Goal: Task Accomplishment & Management: Manage account settings

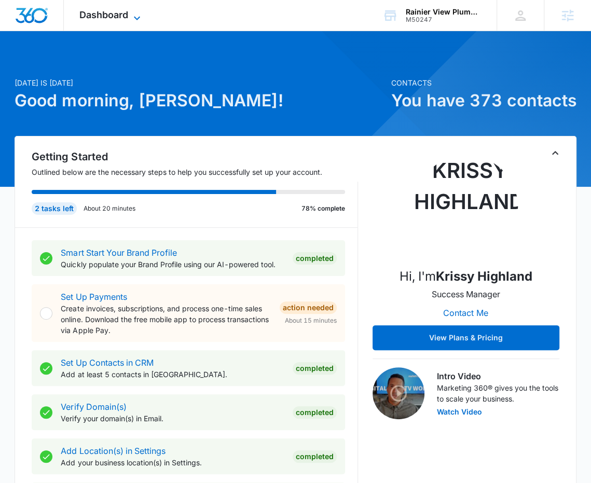
click at [121, 13] on span "Dashboard" at bounding box center [103, 14] width 49 height 11
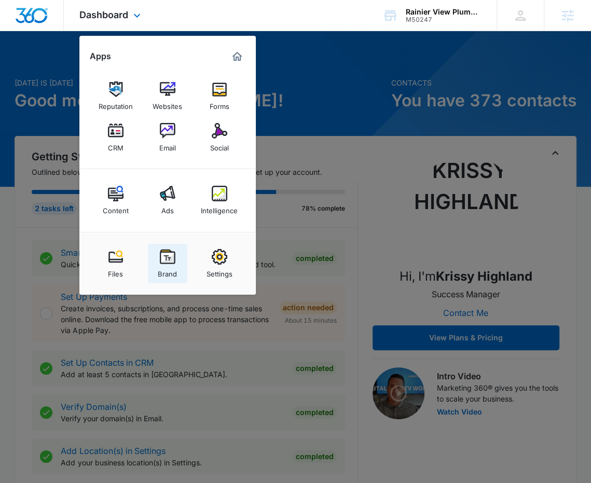
click at [173, 270] on div "Brand" at bounding box center [167, 271] width 19 height 13
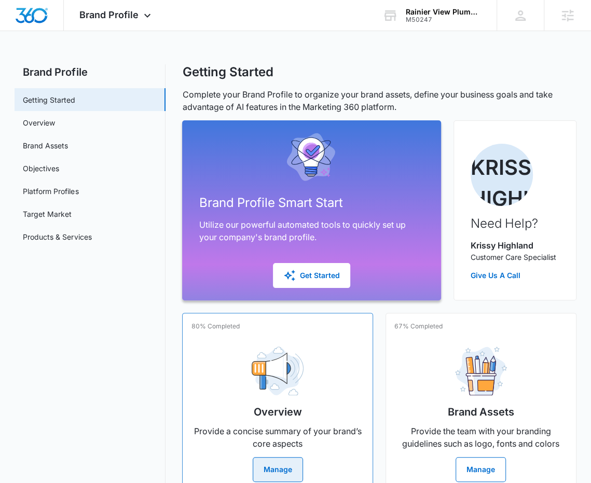
click at [225, 351] on div "Overview Provide a concise summary of your brand’s core aspects Manage" at bounding box center [277, 410] width 173 height 144
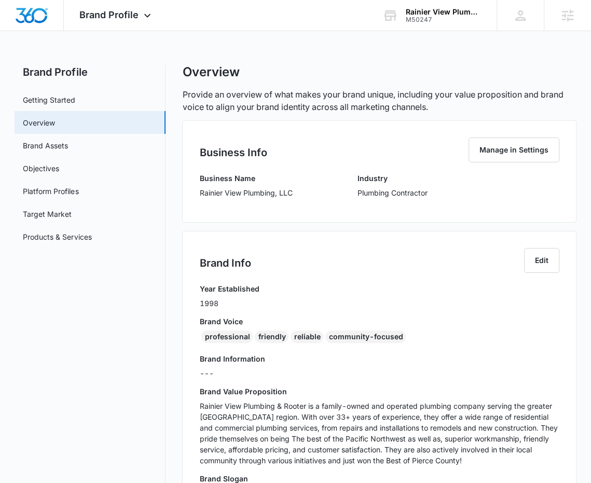
click at [298, 192] on div "Business Name Rainier View Plumbing, LLC Industry Plumbing Contractor" at bounding box center [379, 189] width 360 height 33
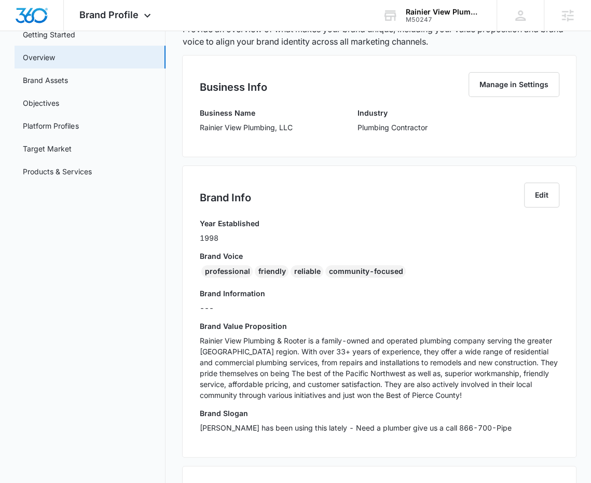
scroll to position [99, 0]
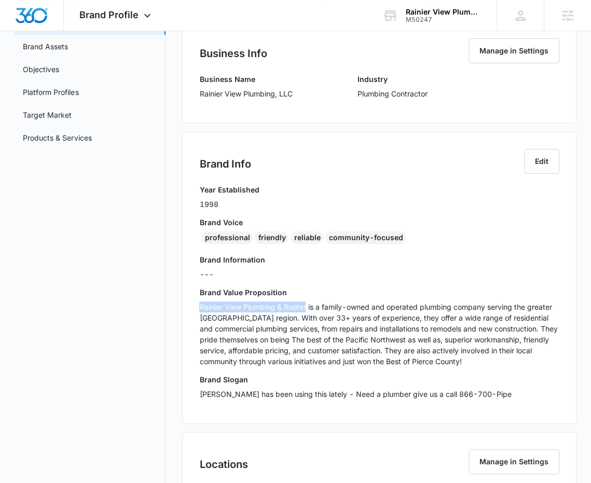
drag, startPoint x: 306, startPoint y: 305, endPoint x: 213, endPoint y: 298, distance: 93.6
click at [213, 298] on div "Brand Value Proposition Rainier View Plumbing & Rooter is a family-owned and op…" at bounding box center [379, 330] width 360 height 87
copy div "Rainier View Plumbing & Rooter"
click at [236, 309] on p "Rainier View Plumbing & Rooter is a family-owned and operated plumbing company …" at bounding box center [379, 334] width 360 height 65
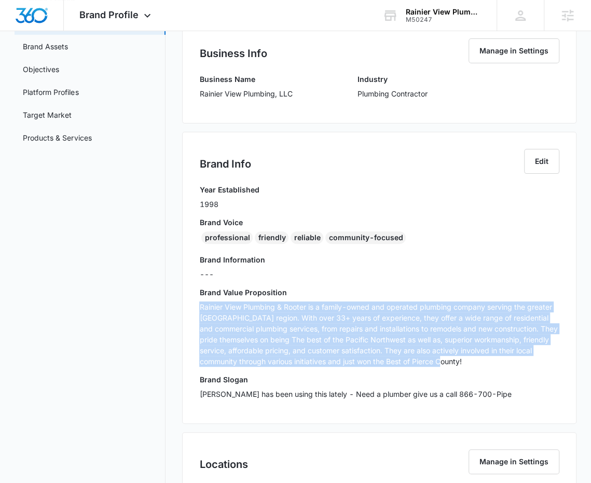
drag, startPoint x: 196, startPoint y: 307, endPoint x: 500, endPoint y: 359, distance: 308.0
click at [500, 359] on div "Brand Info Edit Year Established 1998 Brand Voice professional friendly reliabl…" at bounding box center [379, 278] width 394 height 292
copy p "Rainier View Plumbing & Rooter is a family-owned and operated plumbing company …"
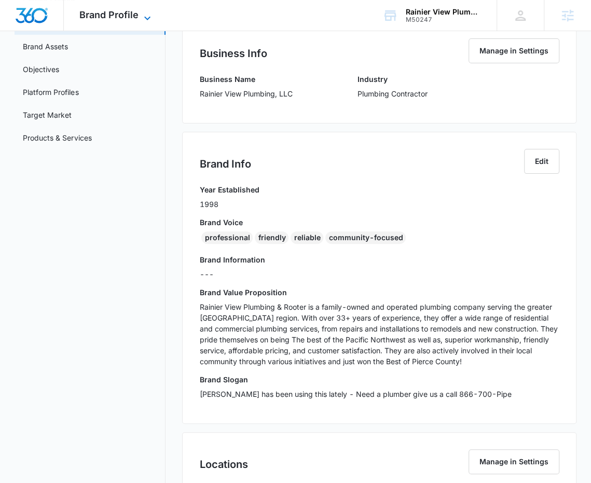
click at [118, 20] on span "Brand Profile" at bounding box center [108, 14] width 59 height 11
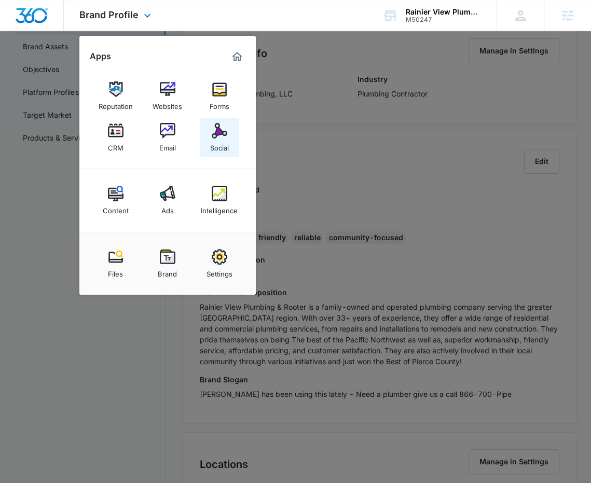
click at [226, 135] on img at bounding box center [220, 131] width 16 height 16
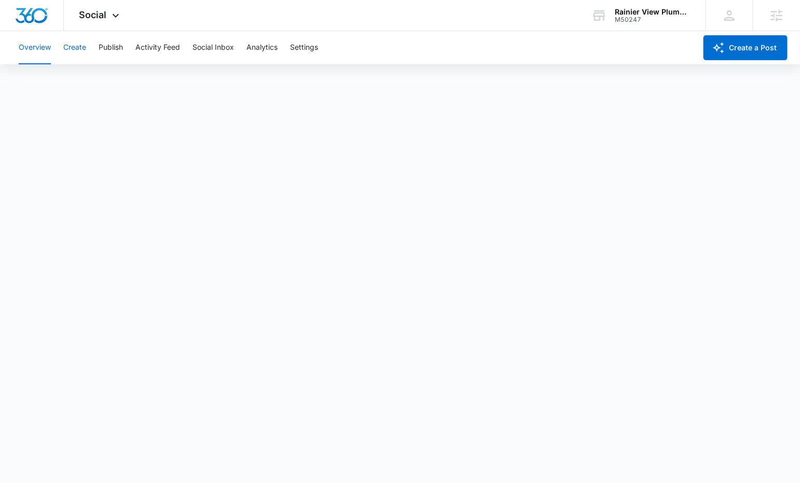
click at [79, 49] on button "Create" at bounding box center [74, 47] width 23 height 33
